Goal: Obtain resource: Obtain resource

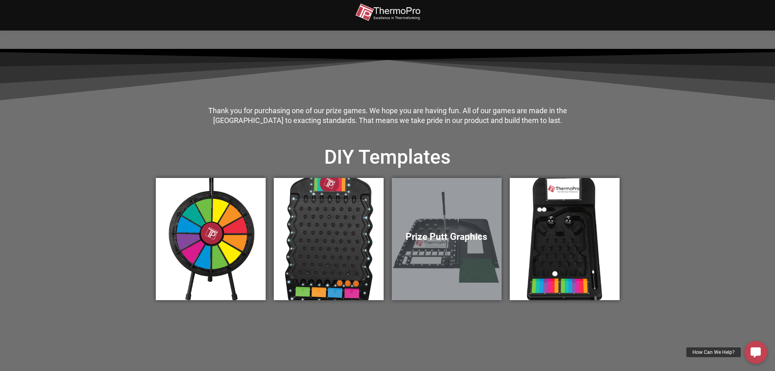
scroll to position [203, 0]
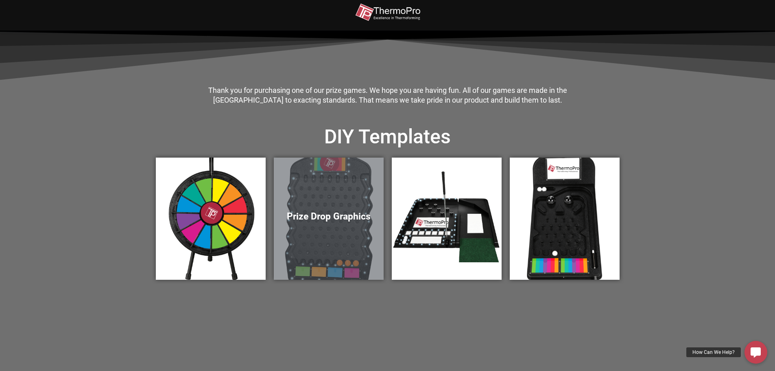
click at [345, 204] on div "Prize Drop Graphics" at bounding box center [329, 218] width 110 height 122
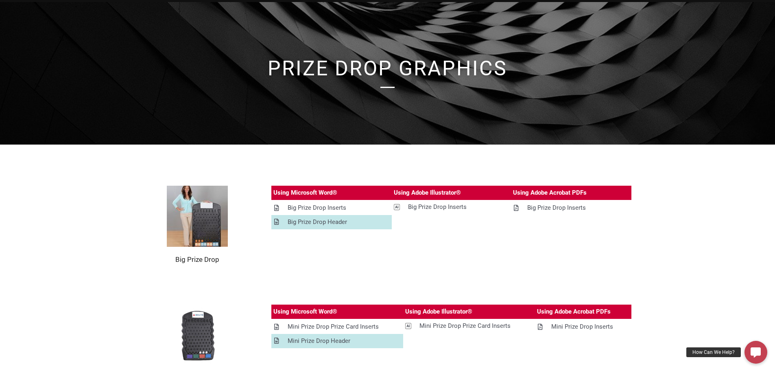
scroll to position [41, 0]
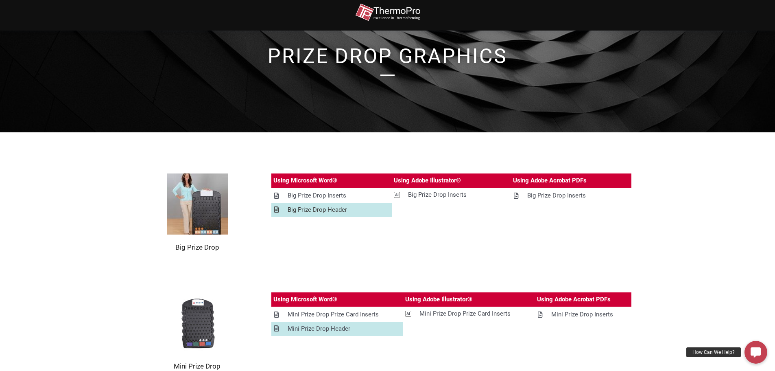
click at [316, 210] on div "Big Prize Drop Header" at bounding box center [317, 210] width 59 height 10
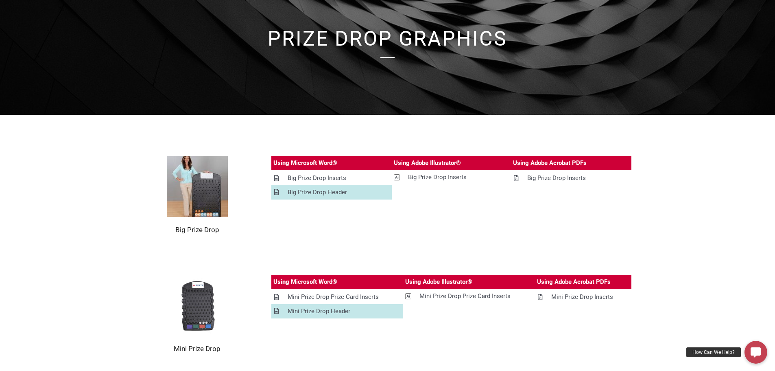
scroll to position [0, 0]
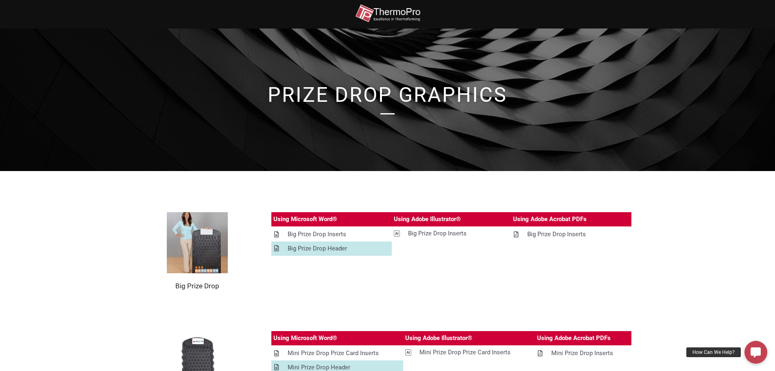
click at [392, 8] on img at bounding box center [387, 13] width 65 height 18
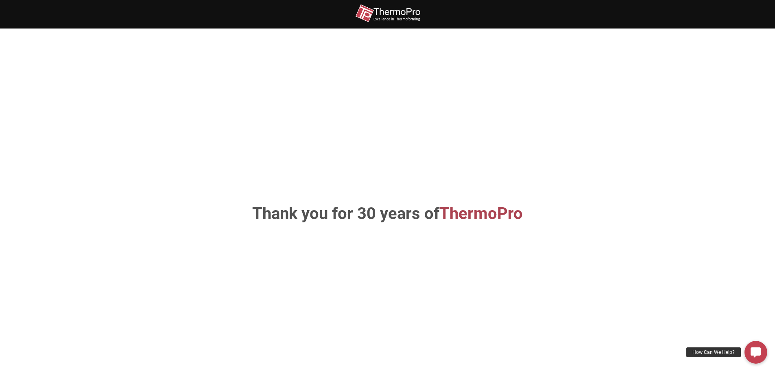
click at [392, 12] on img at bounding box center [387, 13] width 65 height 18
